Goal: Task Accomplishment & Management: Manage account settings

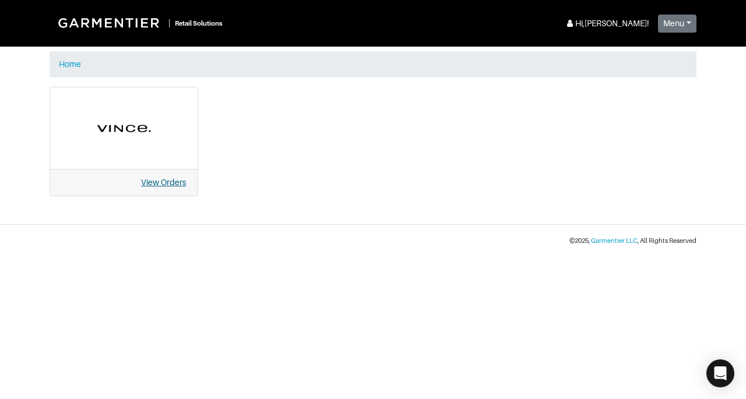
click at [167, 178] on link "View Orders" at bounding box center [163, 182] width 45 height 9
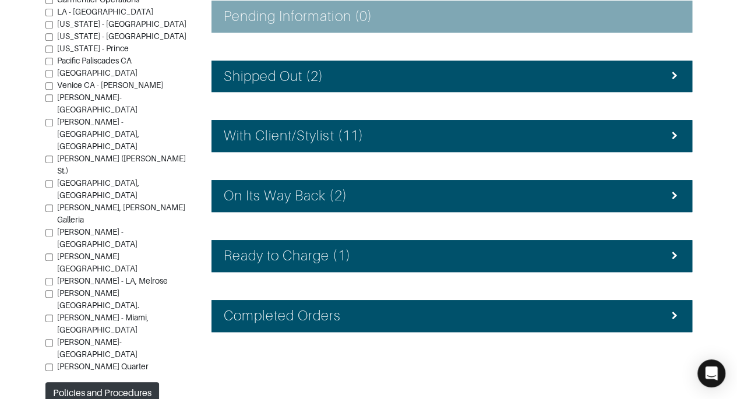
scroll to position [261, 0]
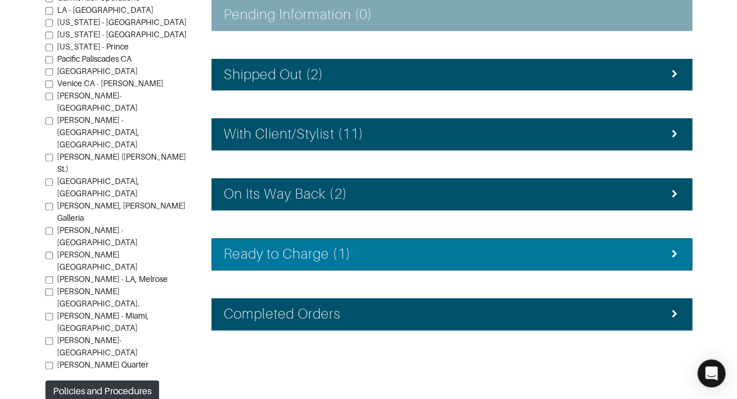
click at [493, 266] on li "Ready to Charge (1)" at bounding box center [452, 254] width 481 height 32
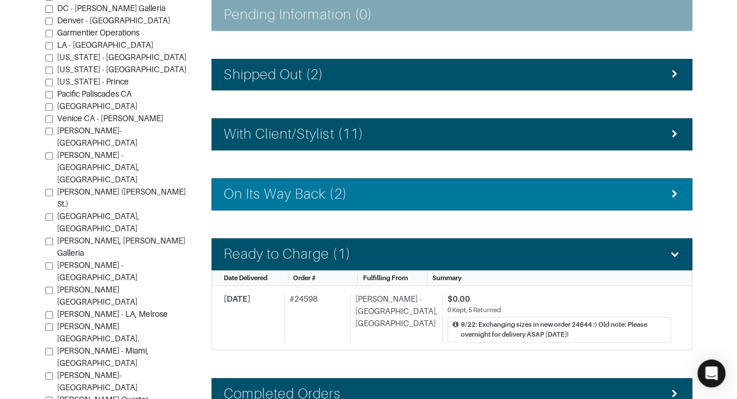
click at [512, 192] on div "On Its Way Back (2)" at bounding box center [452, 194] width 456 height 17
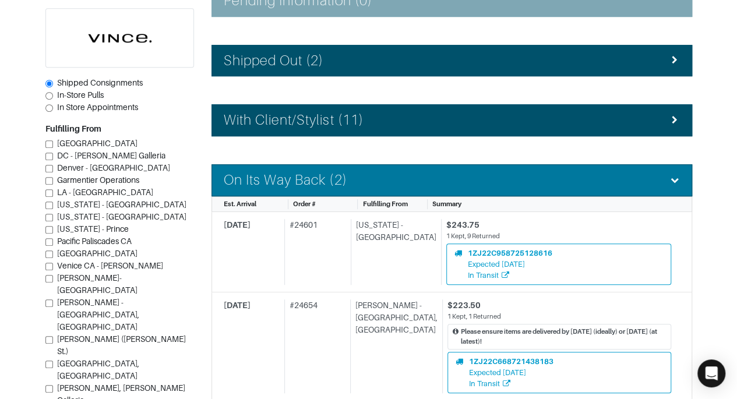
scroll to position [270, 0]
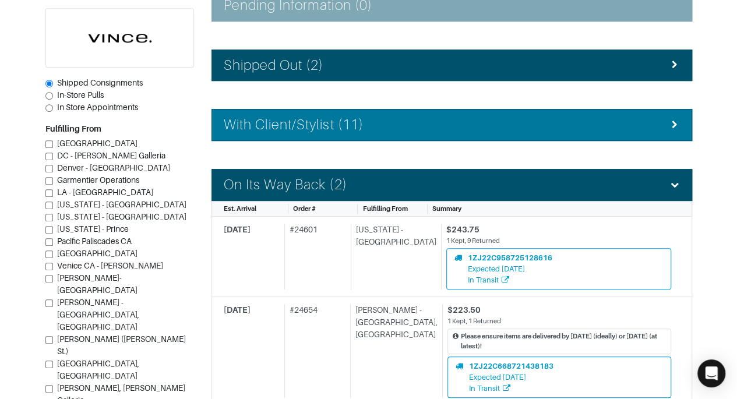
click at [658, 127] on div "With Client/Stylist (11)" at bounding box center [452, 125] width 456 height 17
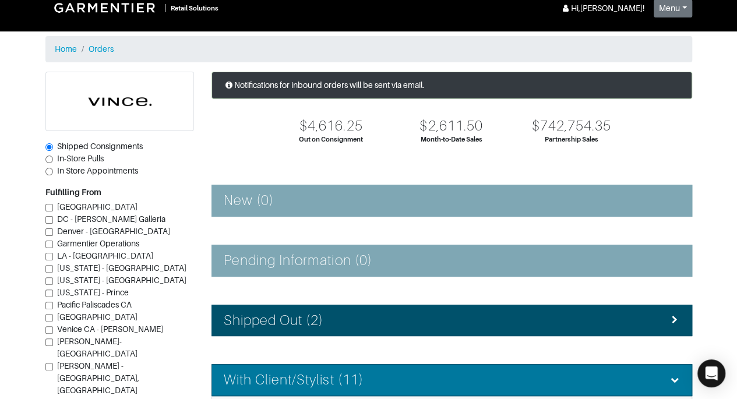
scroll to position [15, 0]
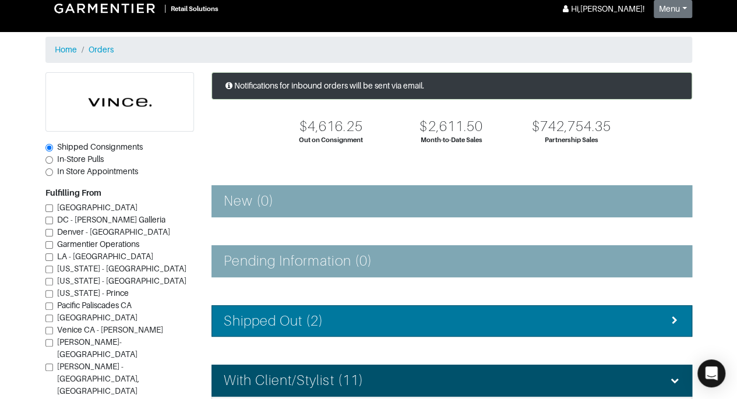
click at [300, 325] on h4 "Shipped Out (2)" at bounding box center [274, 321] width 100 height 17
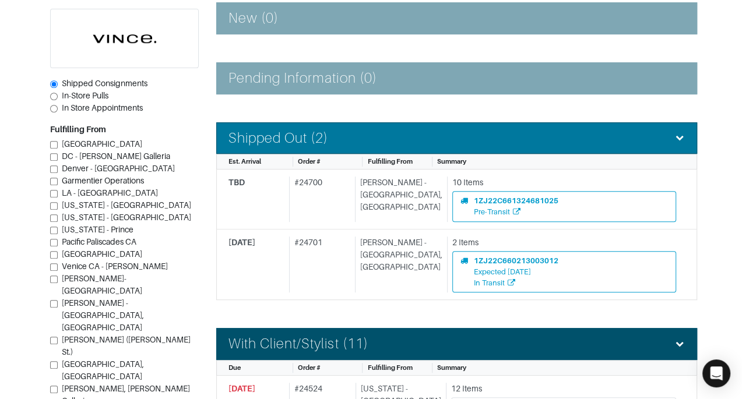
scroll to position [206, 0]
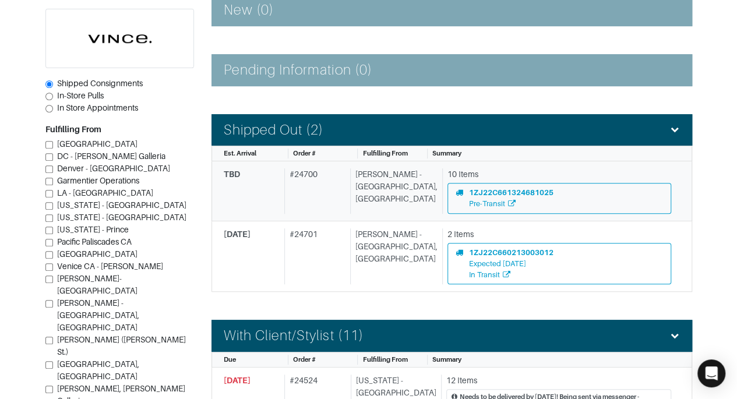
click at [357, 201] on div "TBD # 24700 Vince - Chicago, Oak Street 10 Items 1ZJ22C661324681025 Pre-Transit" at bounding box center [448, 190] width 448 height 45
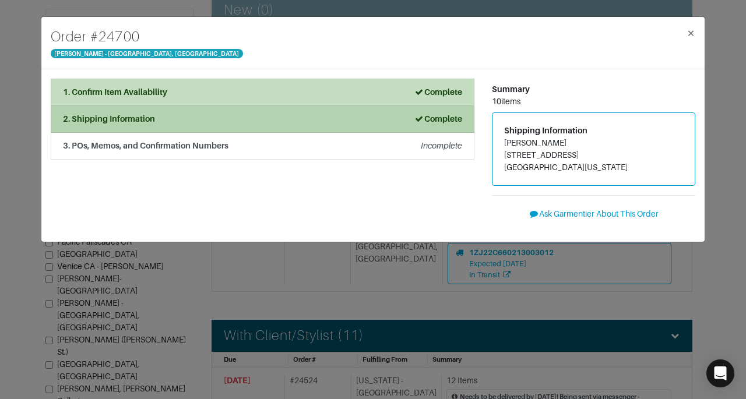
click at [311, 122] on div "2. Shipping Information Complete" at bounding box center [262, 119] width 399 height 12
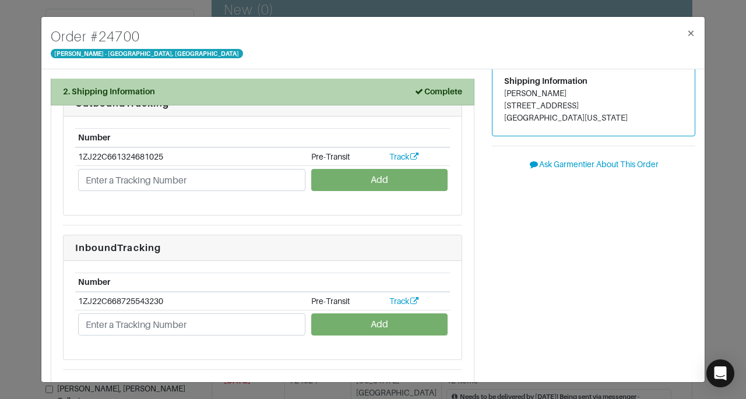
scroll to position [50, 0]
